Goal: Task Accomplishment & Management: Complete application form

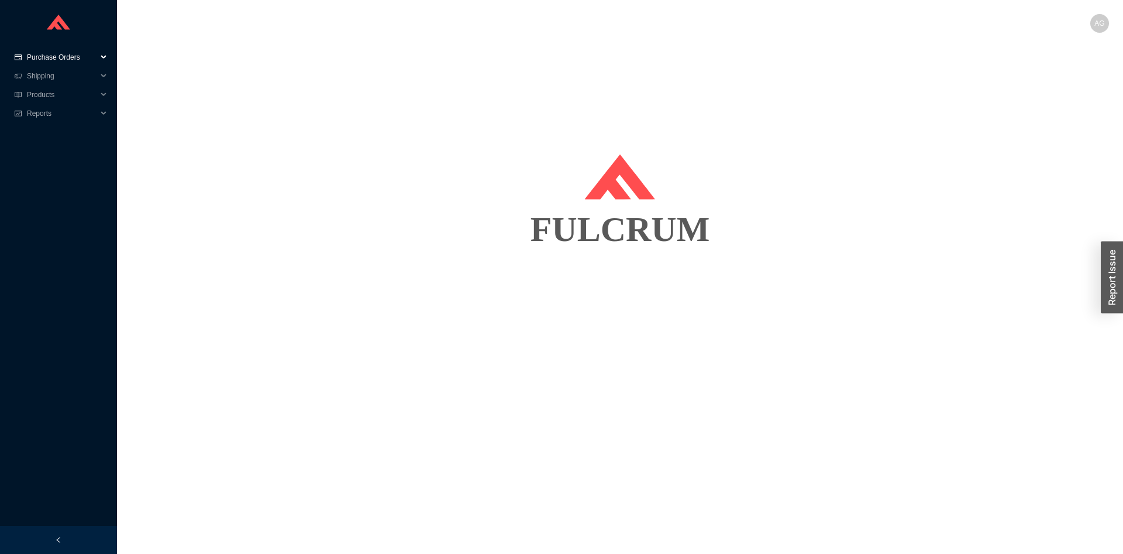
click at [77, 54] on span "Purchase Orders" at bounding box center [62, 57] width 70 height 19
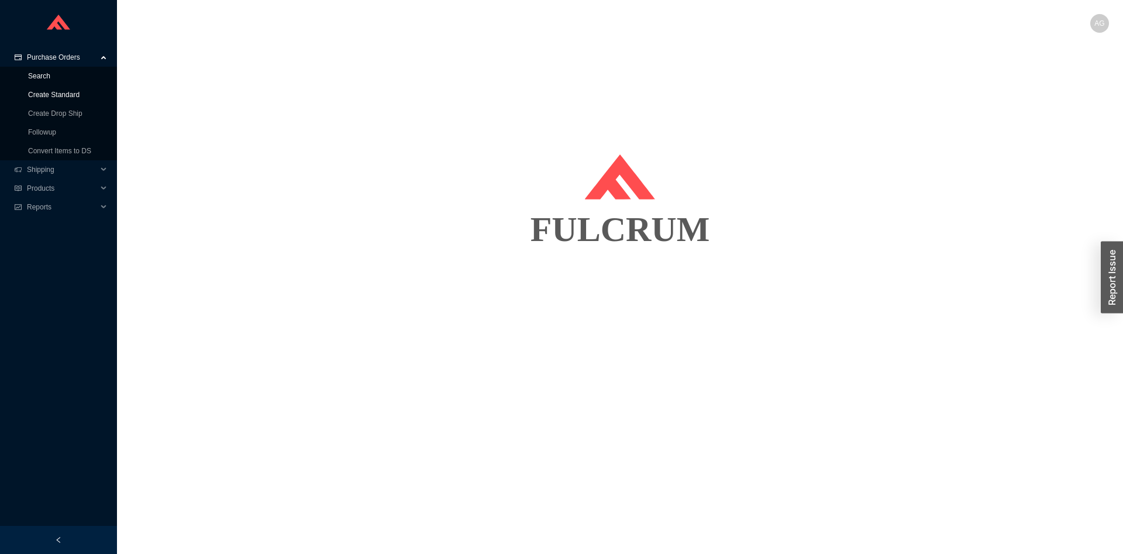
click at [64, 91] on link "Create Standard" at bounding box center [53, 95] width 51 height 8
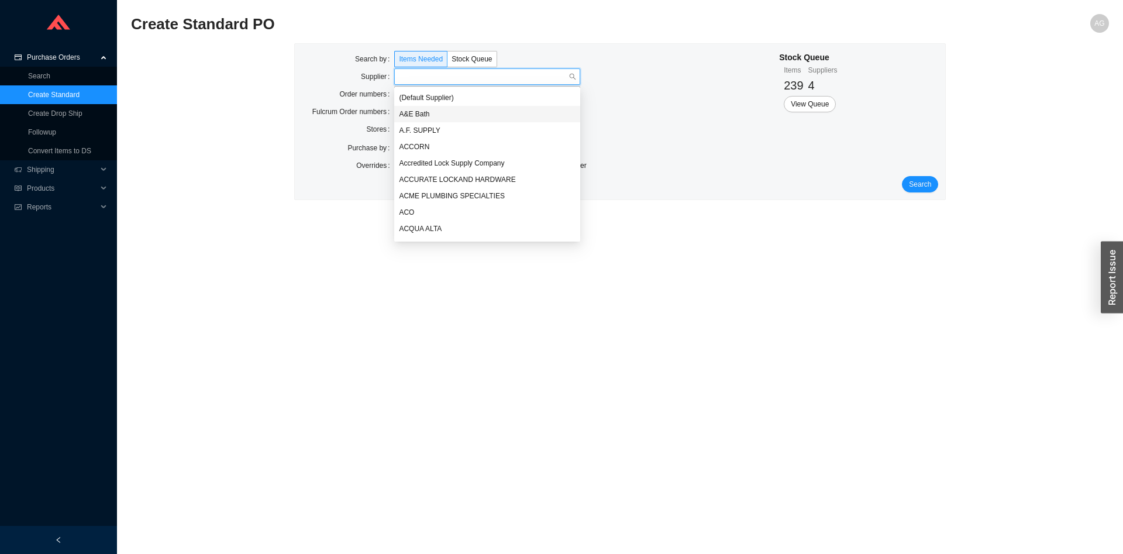
click at [287, 82] on div "Search by Items Needed Stock Queue Supplier Order numbers Fulcrum Order numbers…" at bounding box center [620, 127] width 978 height 168
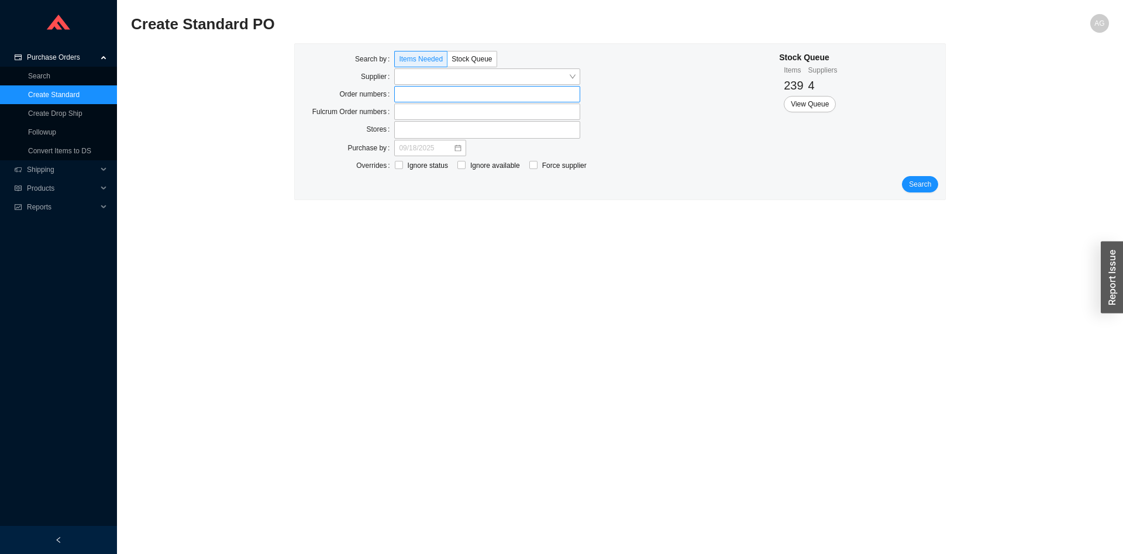
click at [400, 95] on input at bounding box center [400, 94] width 8 height 13
click at [939, 190] on div "Search by Items Needed Stock Queue Supplier Order numbers 940873 Fulcrum Order …" at bounding box center [620, 122] width 651 height 157
click at [922, 186] on span "Search" at bounding box center [920, 186] width 22 height 12
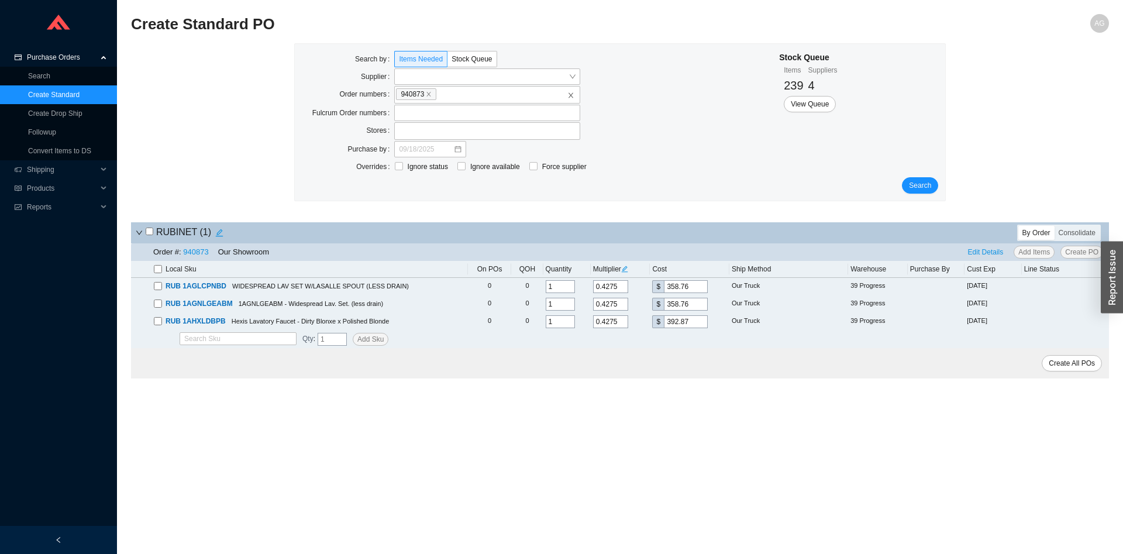
click at [628, 271] on icon "edit" at bounding box center [624, 269] width 7 height 7
drag, startPoint x: 656, startPoint y: 221, endPoint x: 622, endPoint y: 232, distance: 35.0
click at [629, 229] on input "0.4275" at bounding box center [646, 222] width 35 height 13
type input "0"
click at [646, 243] on span "Update All" at bounding box center [645, 242] width 32 height 12
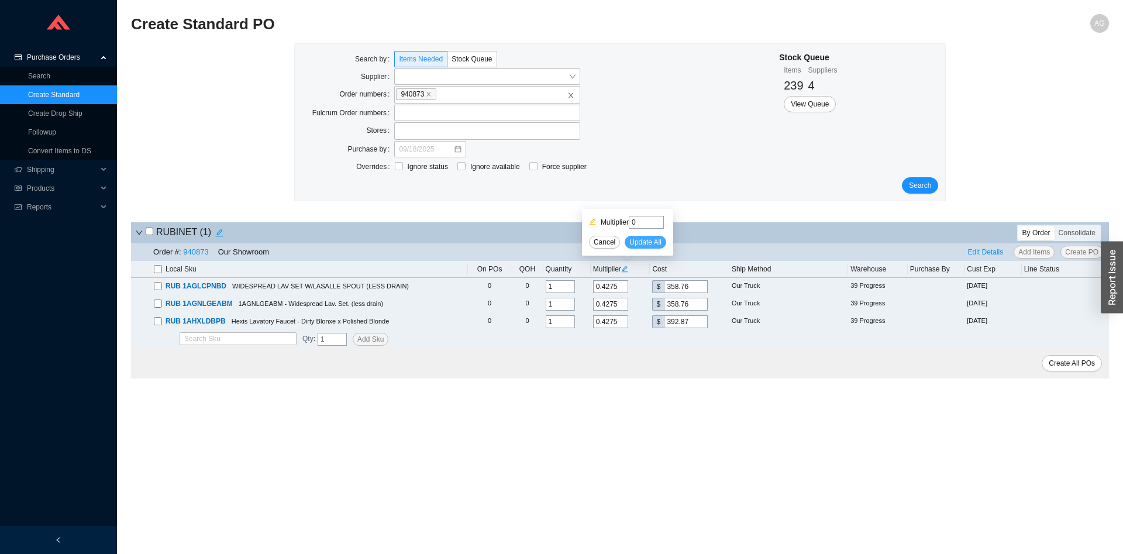
type input "0"
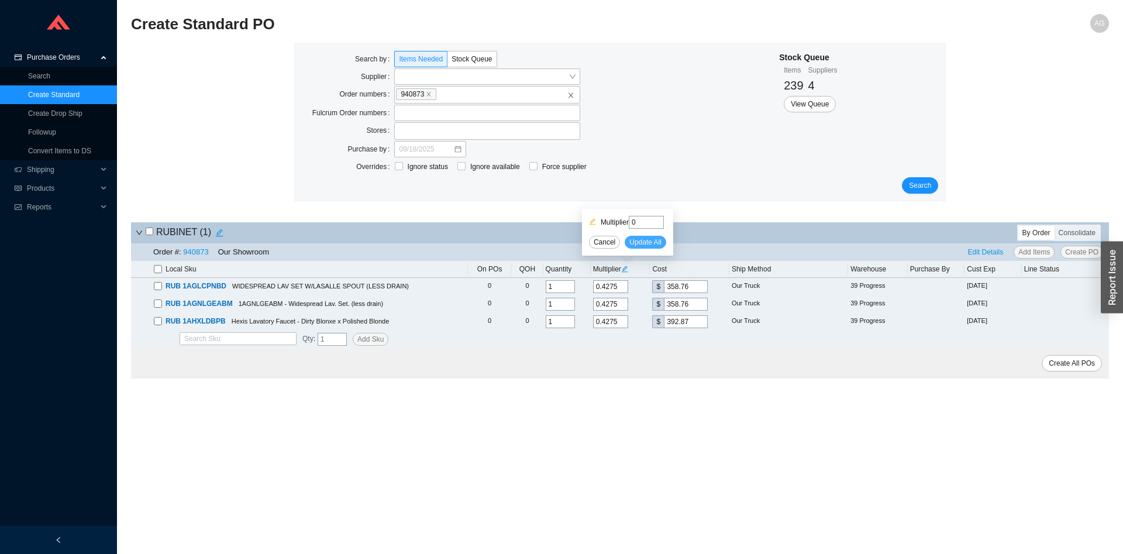
type input "0"
click at [156, 270] on input "checkbox" at bounding box center [158, 269] width 8 height 8
checkbox input "true"
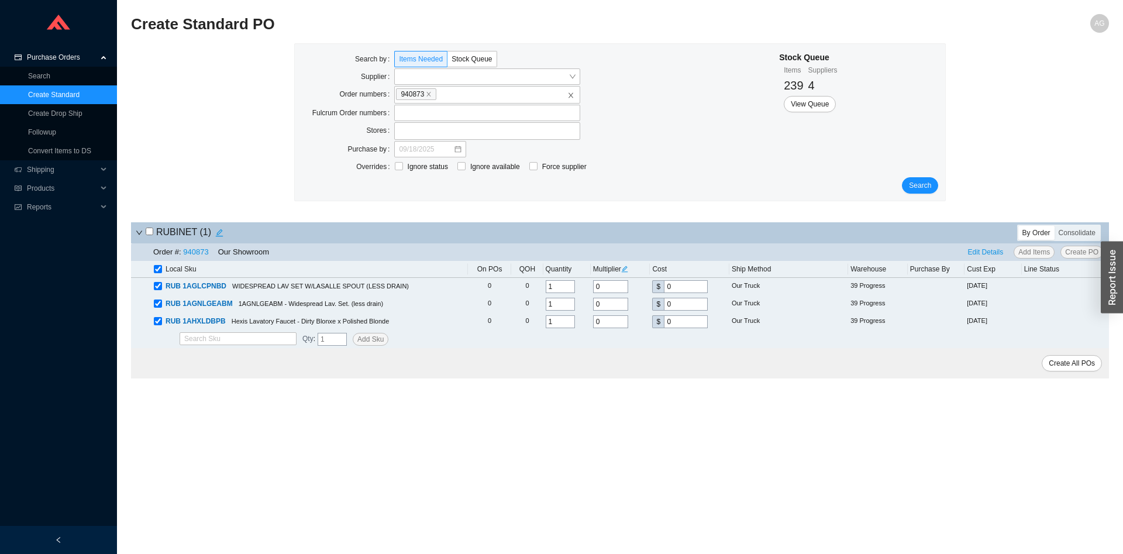
checkbox input "true"
click at [990, 254] on span "Edit Details" at bounding box center [986, 252] width 36 height 12
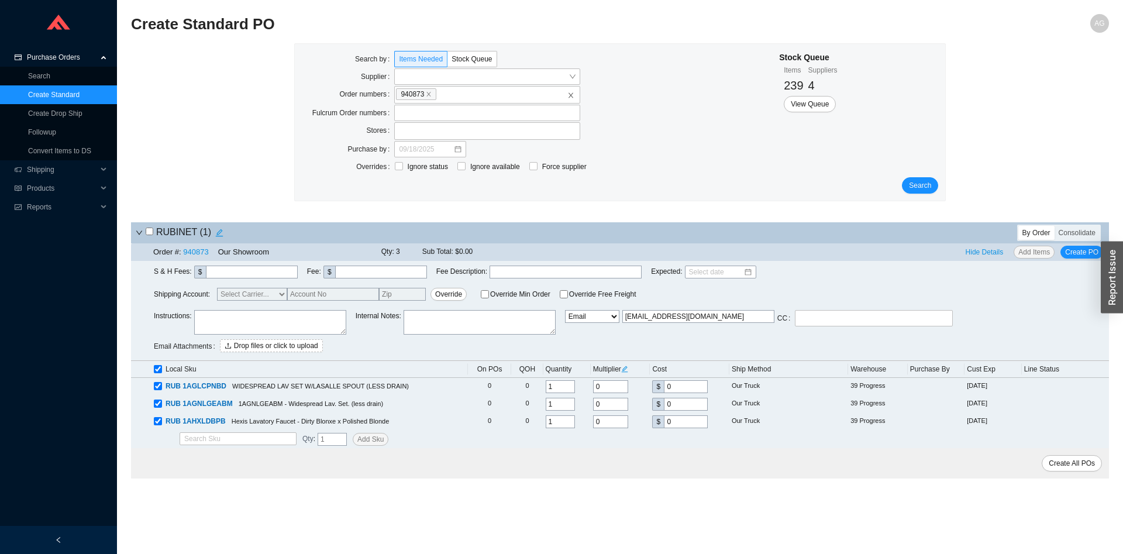
click at [305, 316] on textarea at bounding box center [270, 322] width 152 height 25
type textarea "DISPLAY PO PLEASE MOUNT ALL THE FAUCET ON ACRYLIC PODS"
click at [565, 310] on select "Email Email Buyer EDI Do Not Send" at bounding box center [592, 316] width 54 height 13
select select "5"
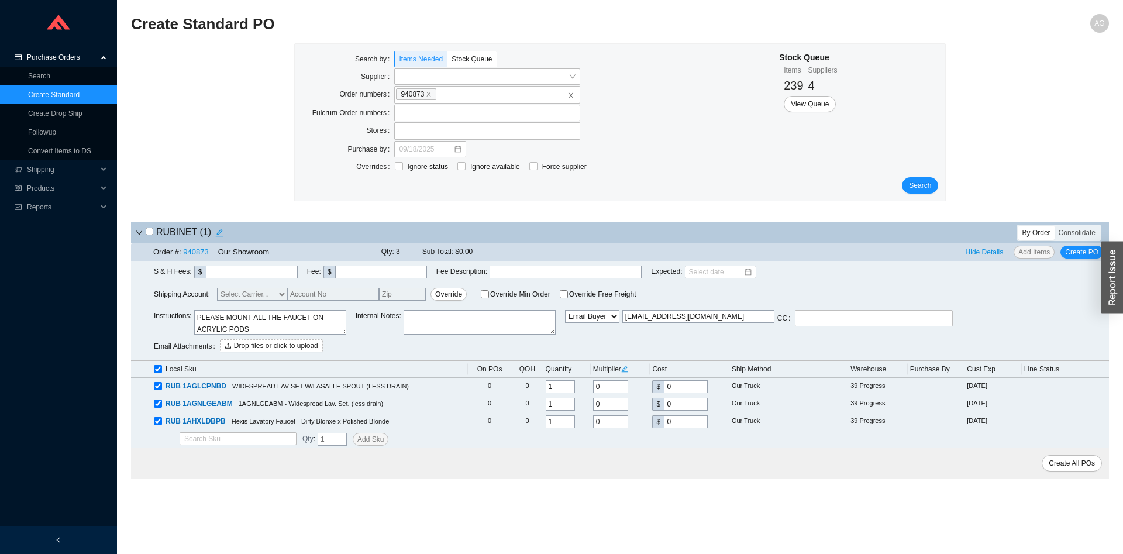
click option "Email Buyer" at bounding box center [0, 0] width 0 height 0
type input "[EMAIL_ADDRESS][DOMAIN_NAME]"
click at [1073, 466] on span "Create All POs" at bounding box center [1072, 463] width 46 height 12
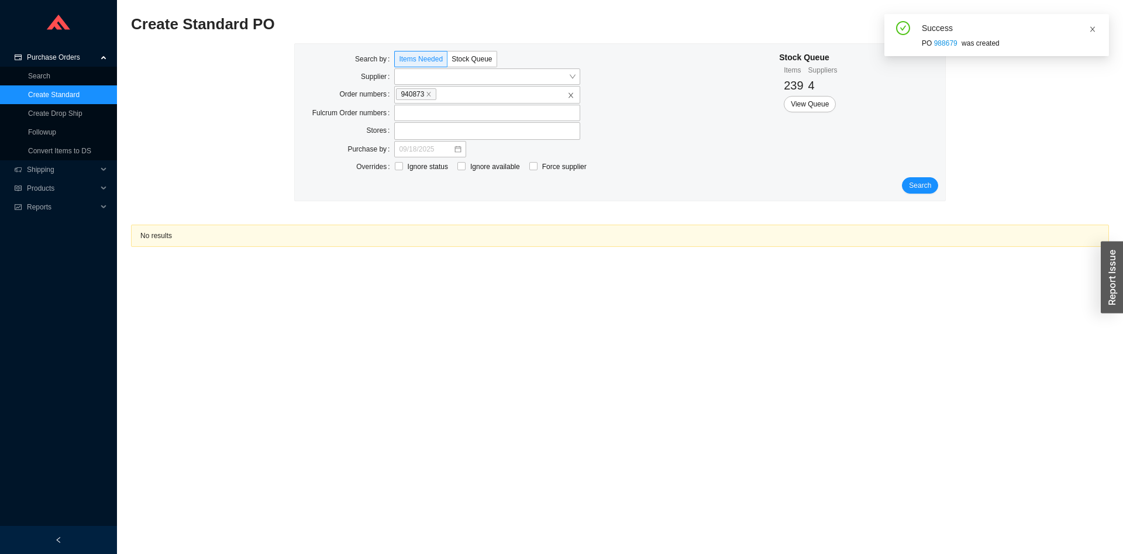
click at [1093, 30] on icon "close" at bounding box center [1092, 29] width 7 height 7
